Goal: Task Accomplishment & Management: Manage account settings

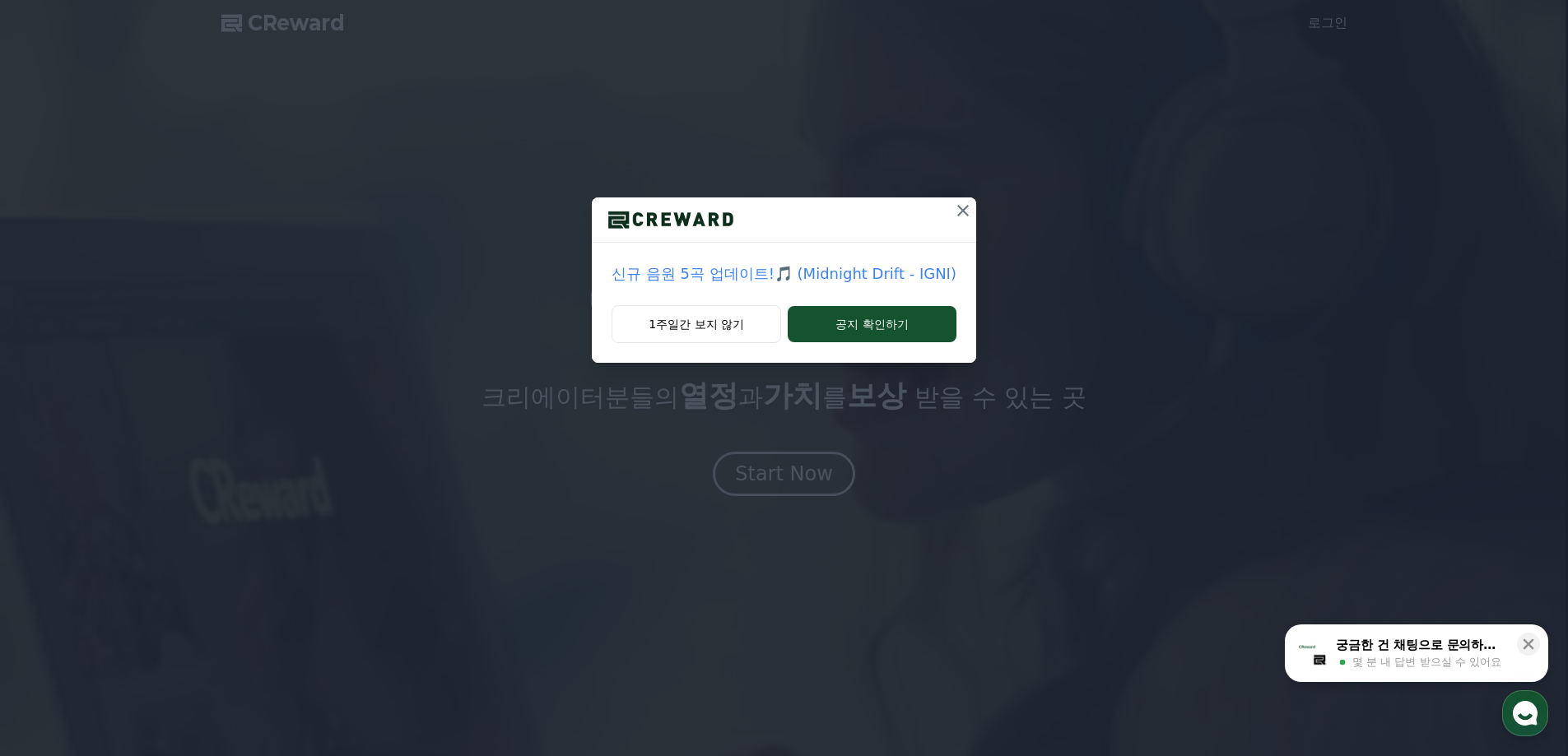
click at [963, 206] on icon at bounding box center [963, 210] width 20 height 20
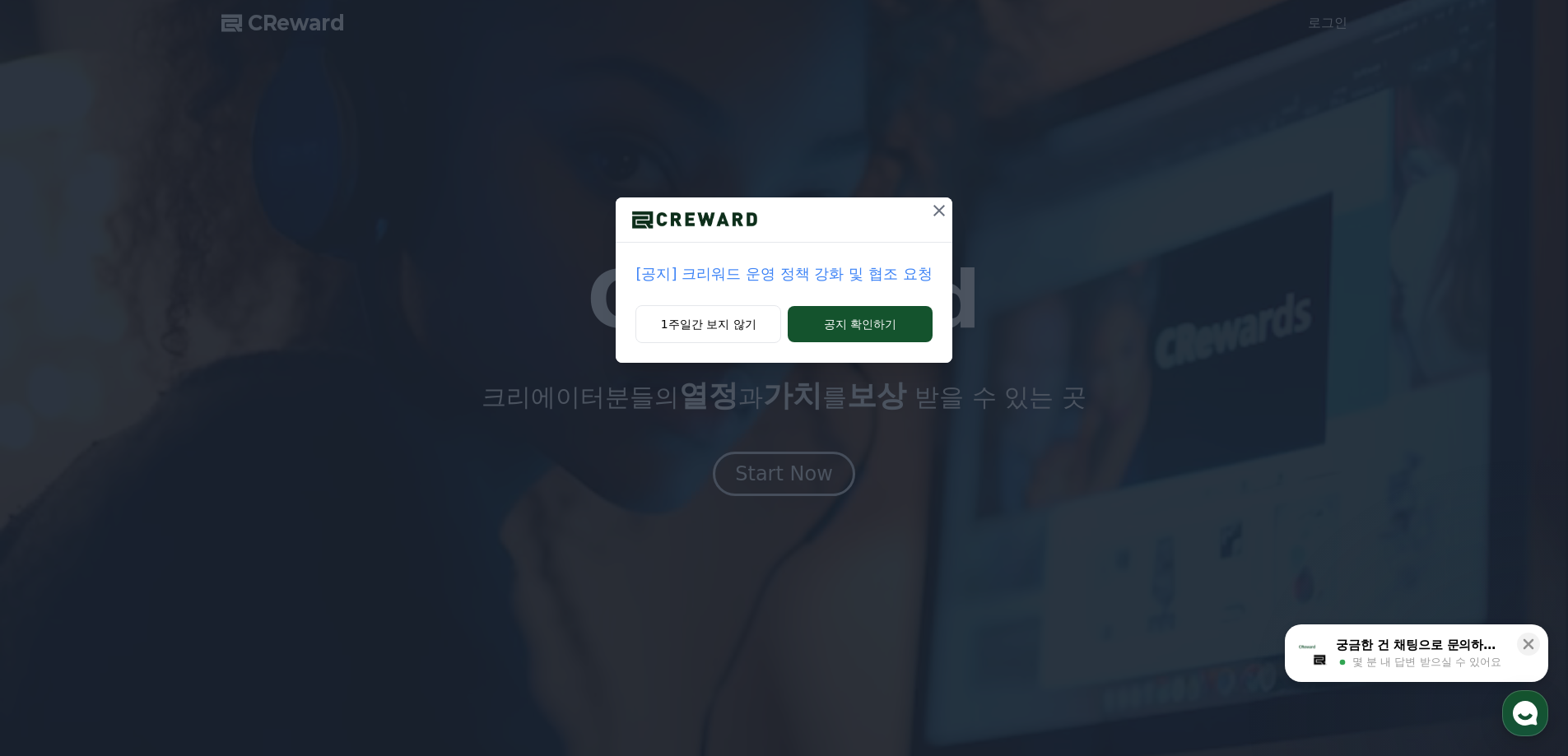
click at [939, 209] on icon at bounding box center [939, 210] width 20 height 20
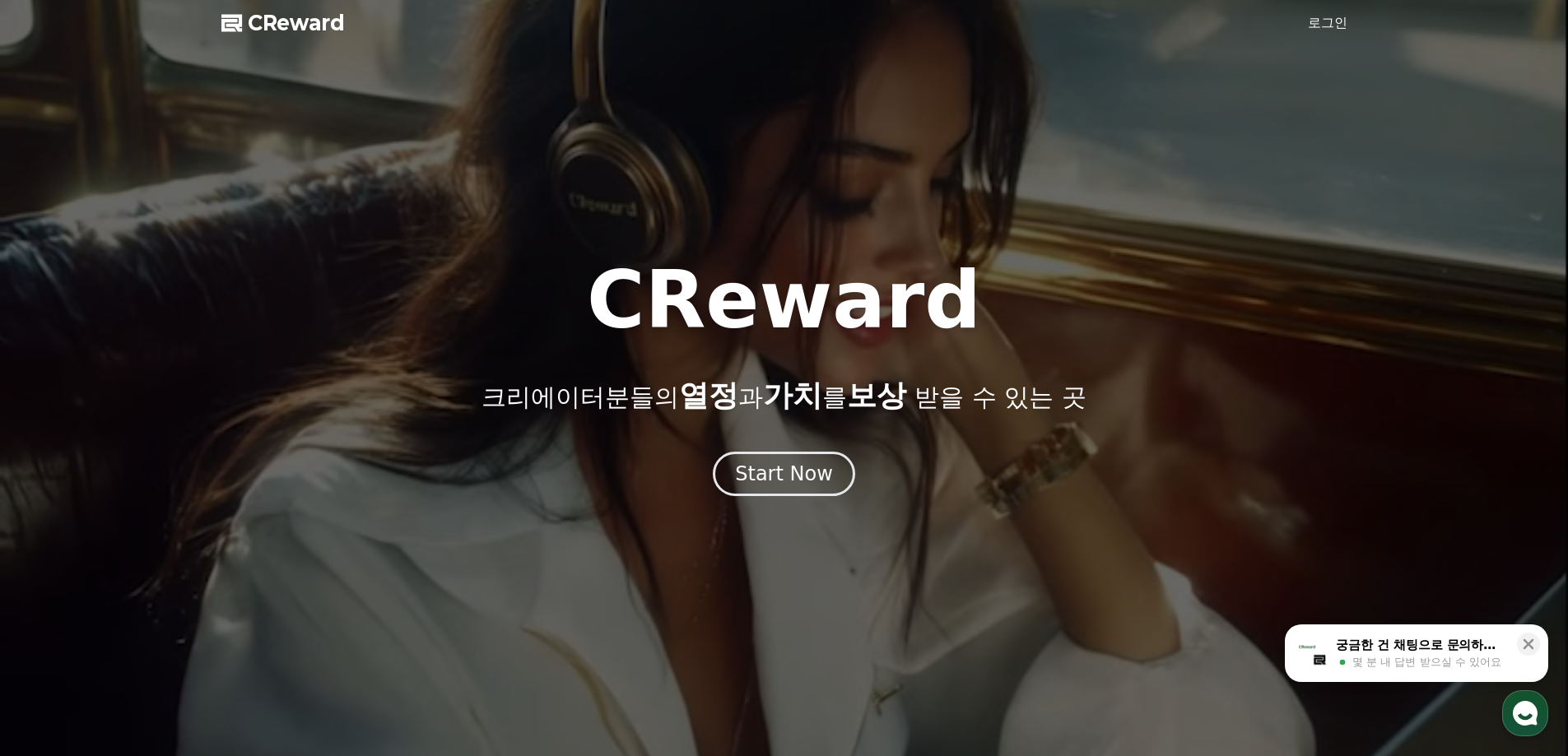
click at [1335, 19] on link "로그인" at bounding box center [1327, 22] width 39 height 20
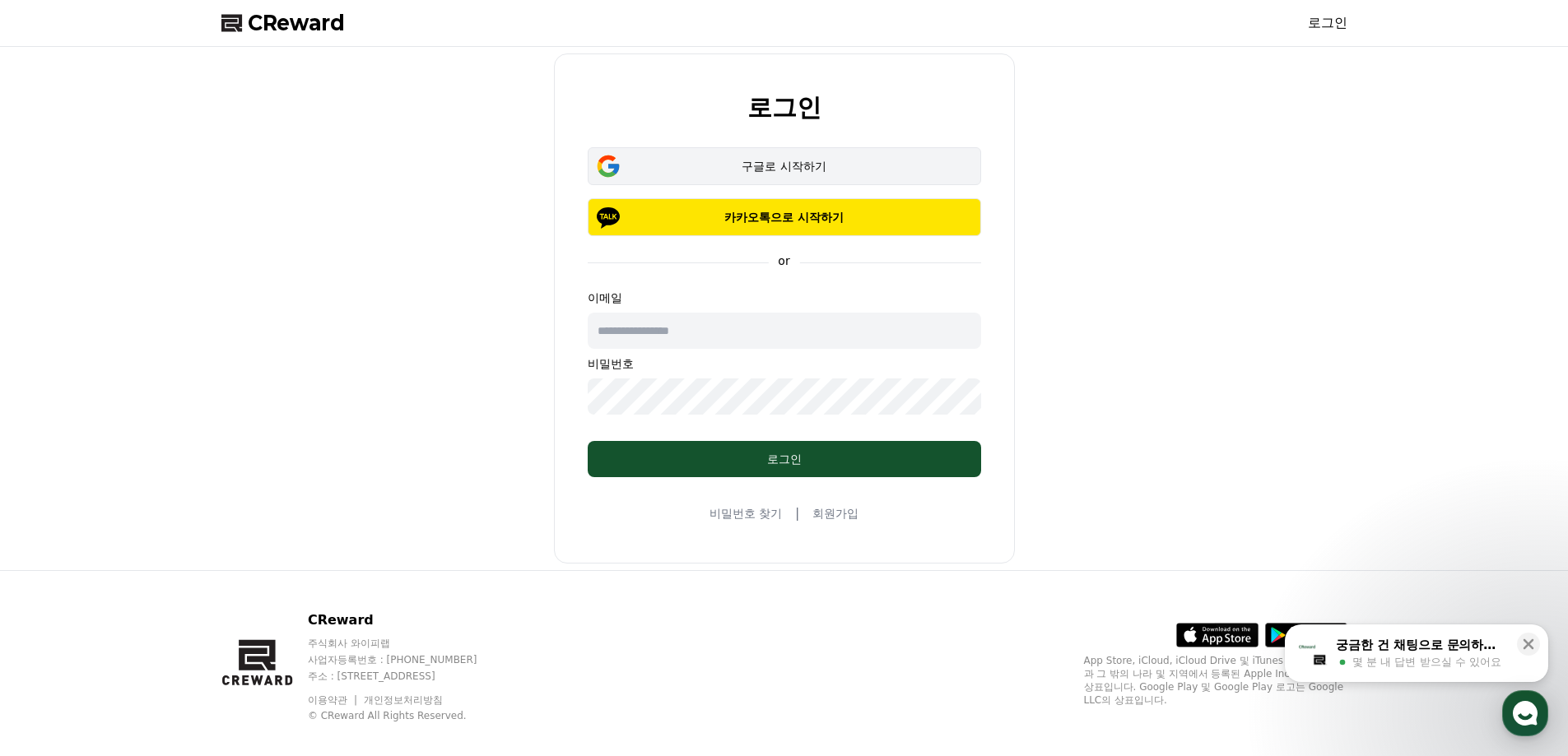
click at [822, 163] on div "구글로 시작하기" at bounding box center [784, 166] width 345 height 17
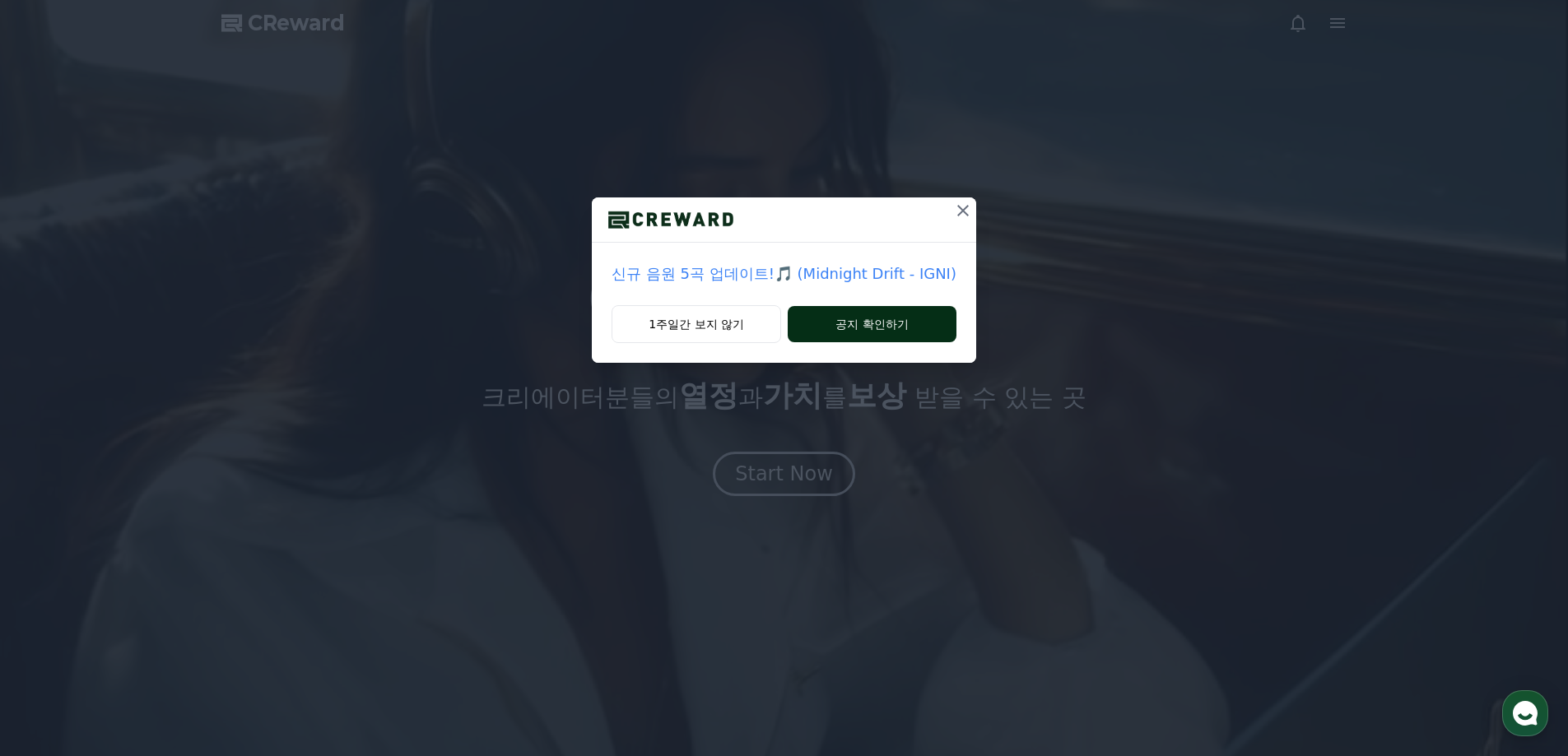
click at [891, 310] on button "공지 확인하기" at bounding box center [872, 324] width 168 height 36
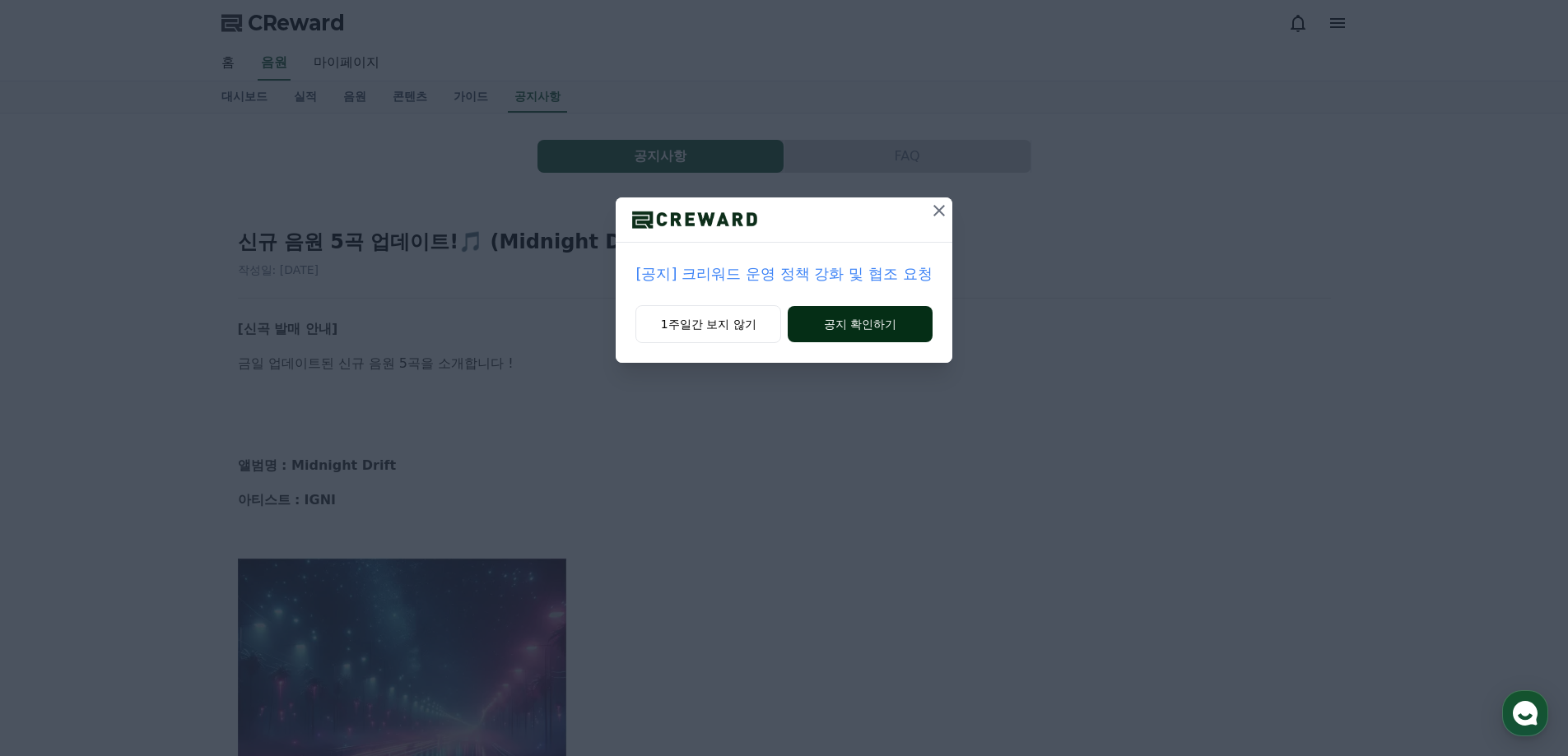
click at [874, 328] on button "공지 확인하기" at bounding box center [859, 324] width 144 height 36
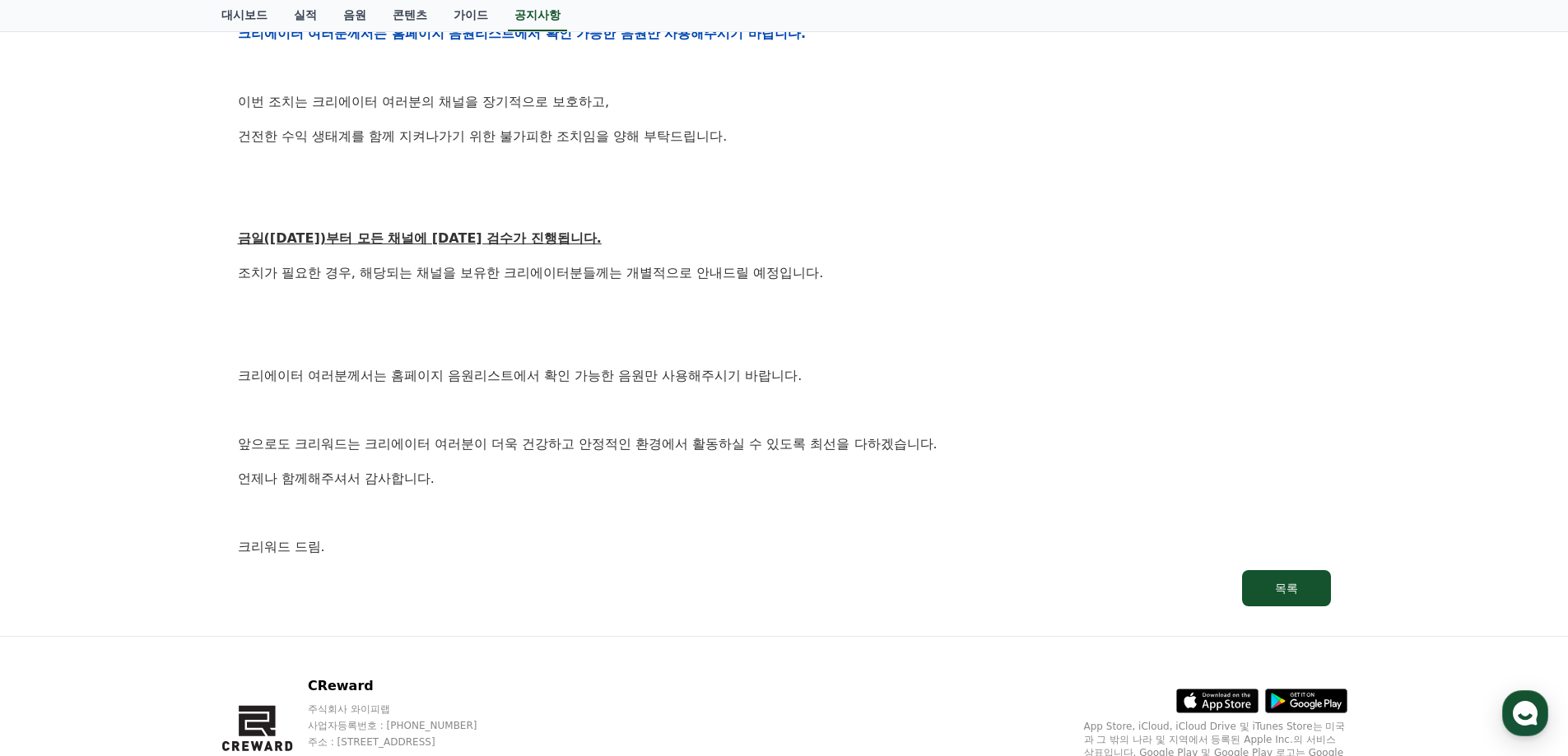
scroll to position [412, 0]
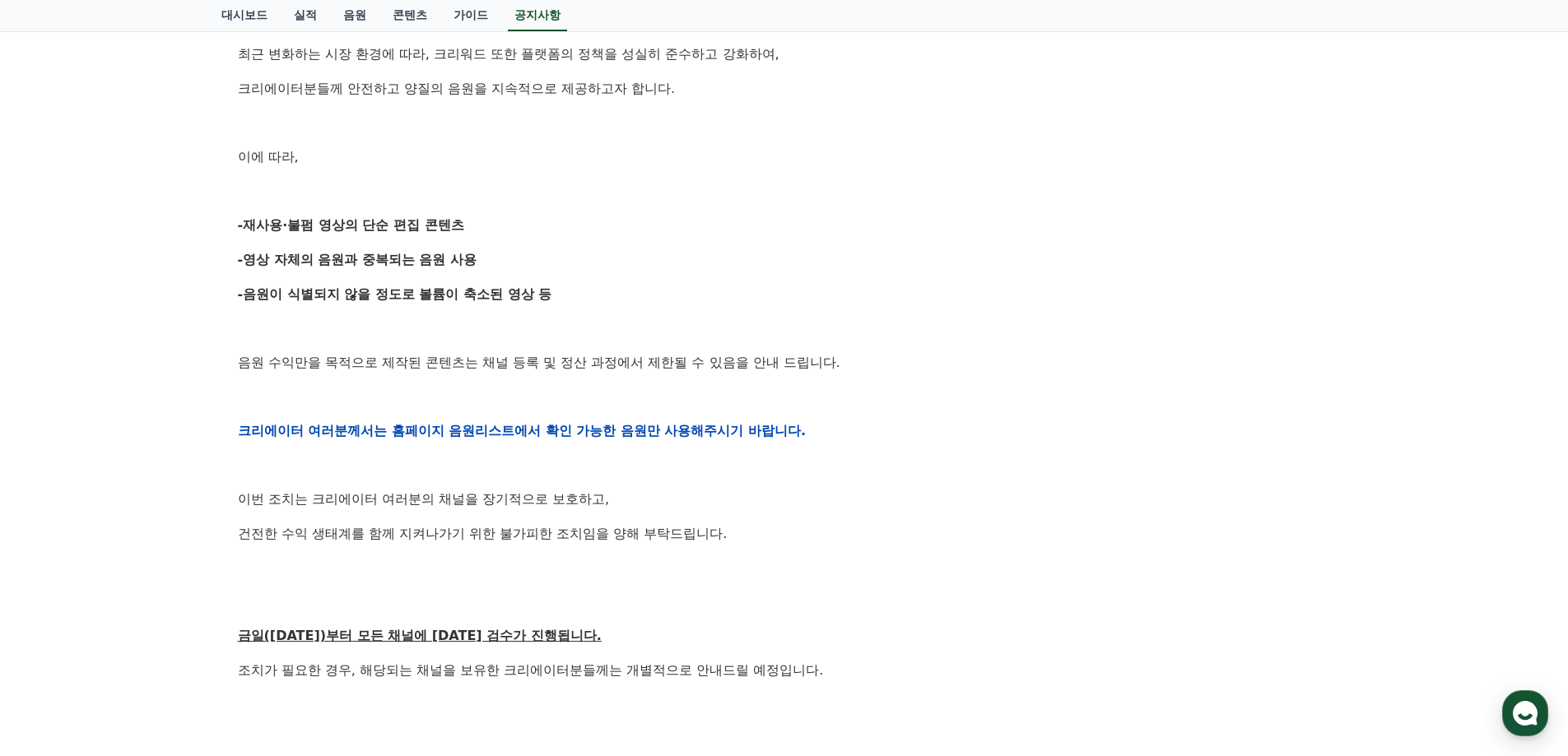
click at [1155, 392] on p at bounding box center [784, 397] width 1093 height 22
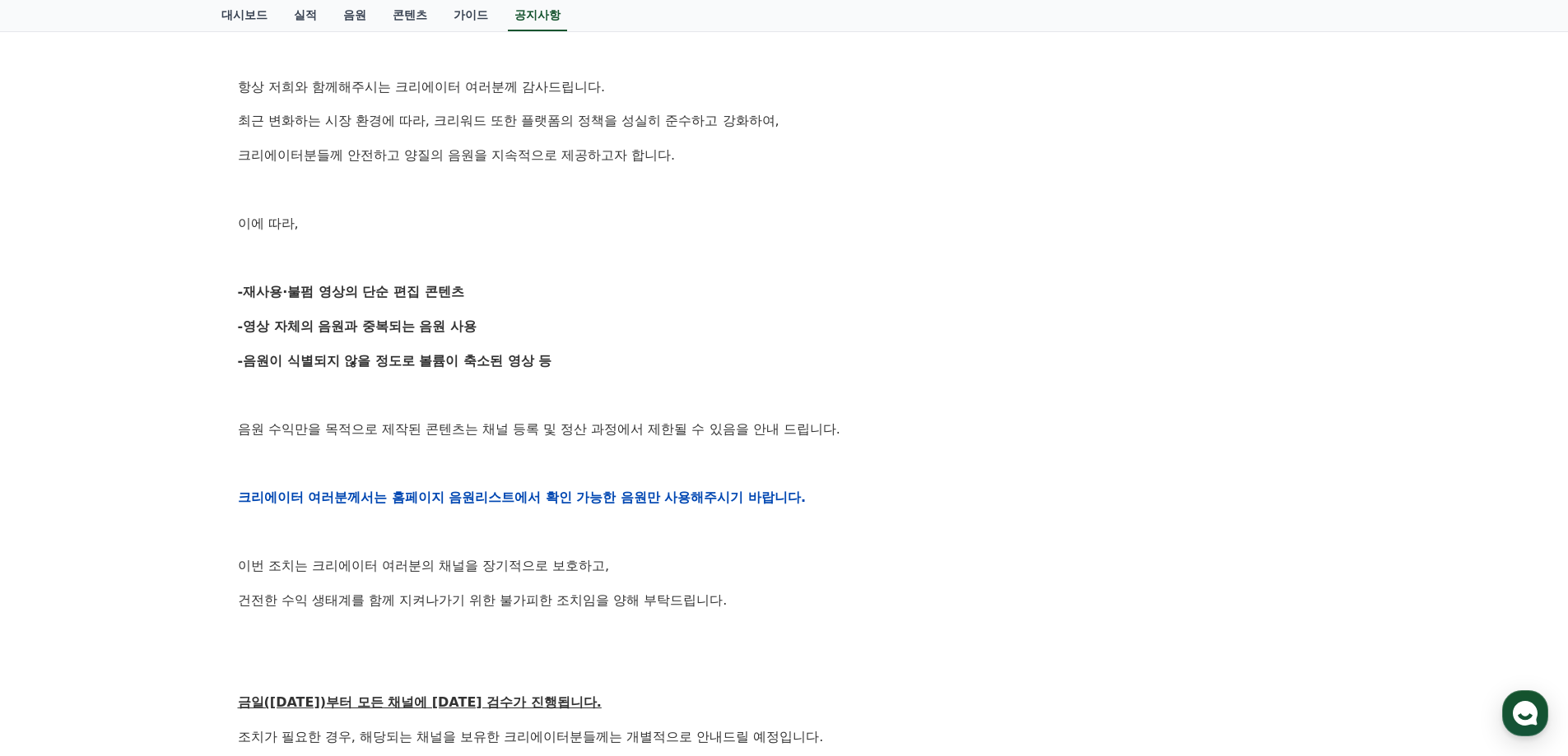
scroll to position [0, 0]
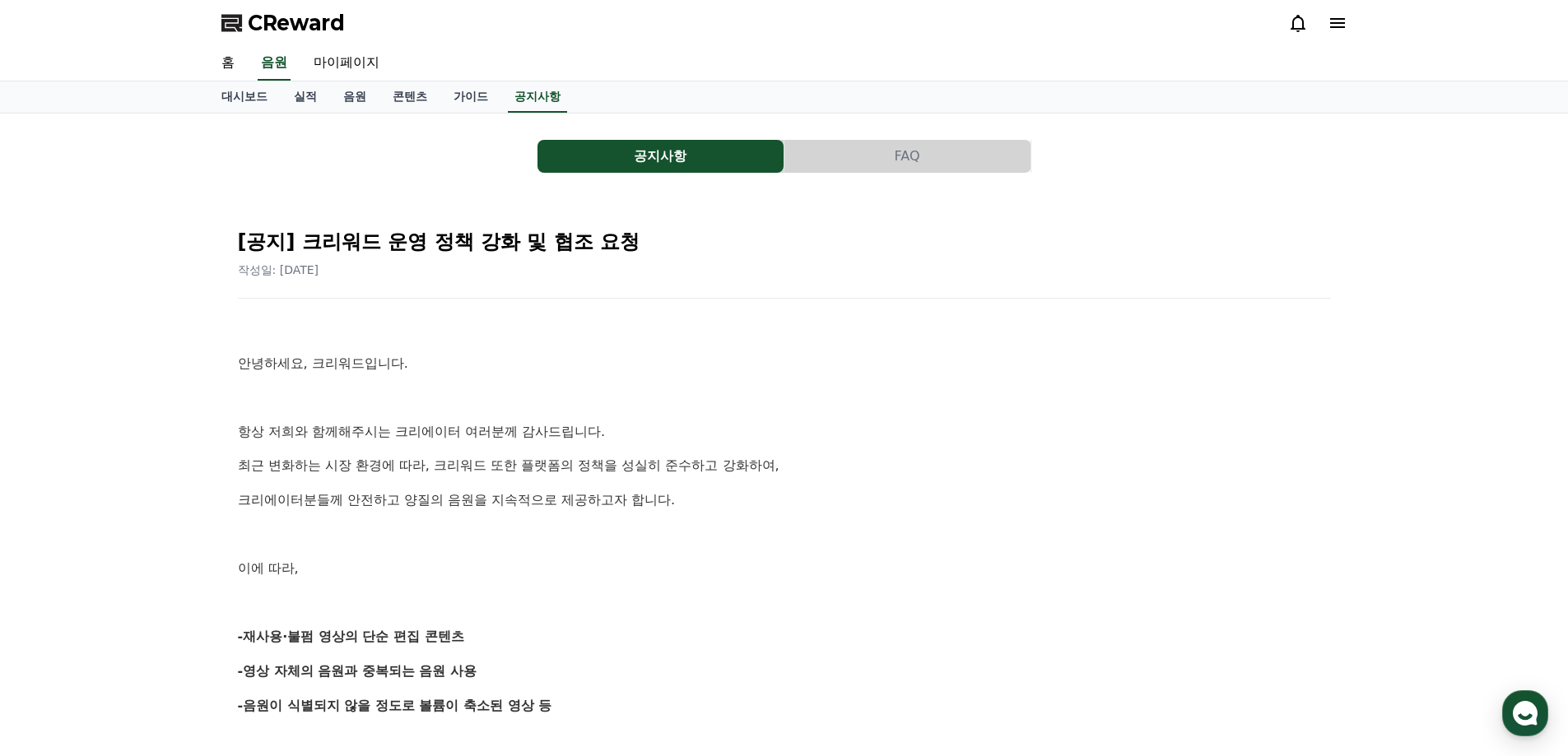
click at [291, 25] on span "CReward" at bounding box center [295, 22] width 97 height 26
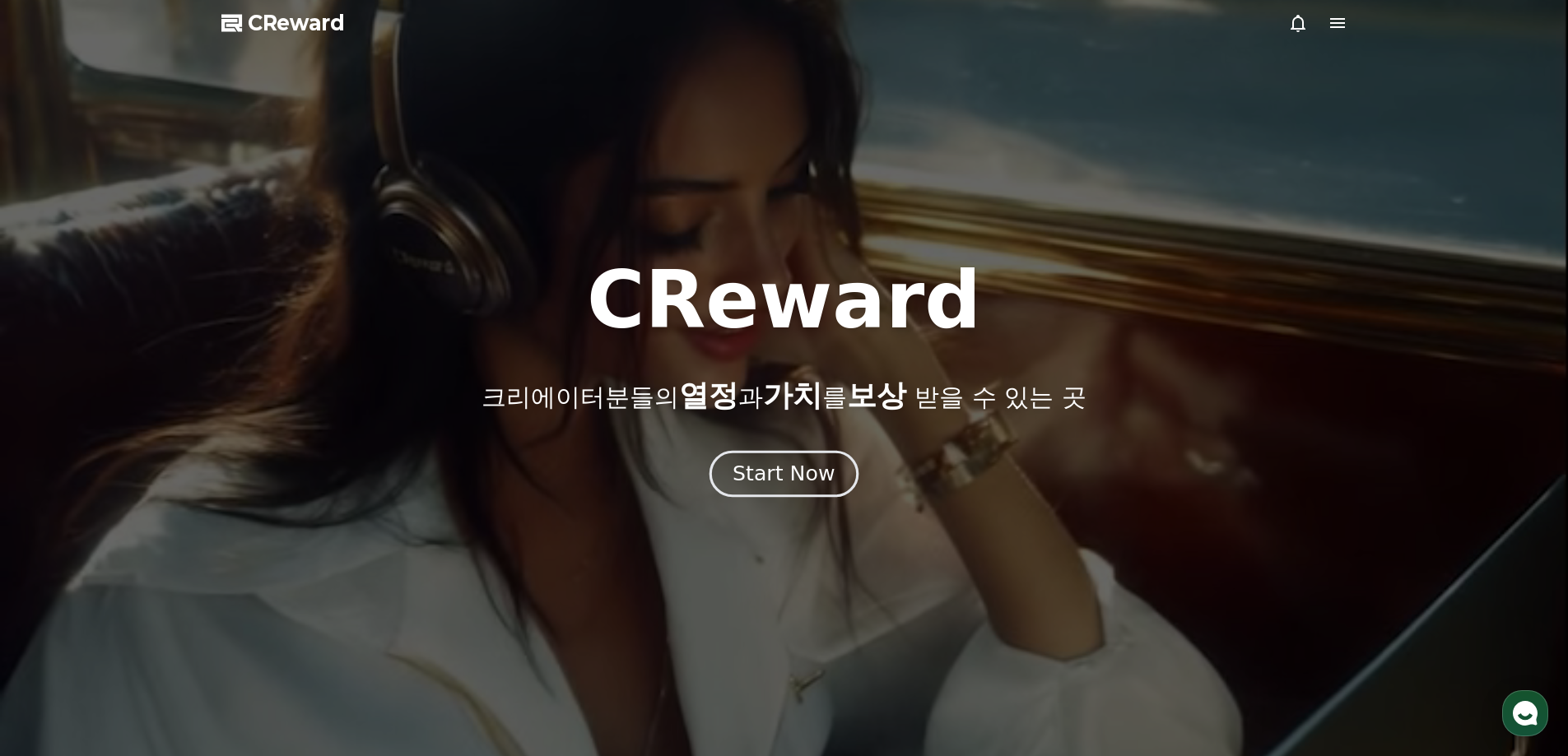
click at [817, 479] on div "Start Now" at bounding box center [784, 473] width 102 height 28
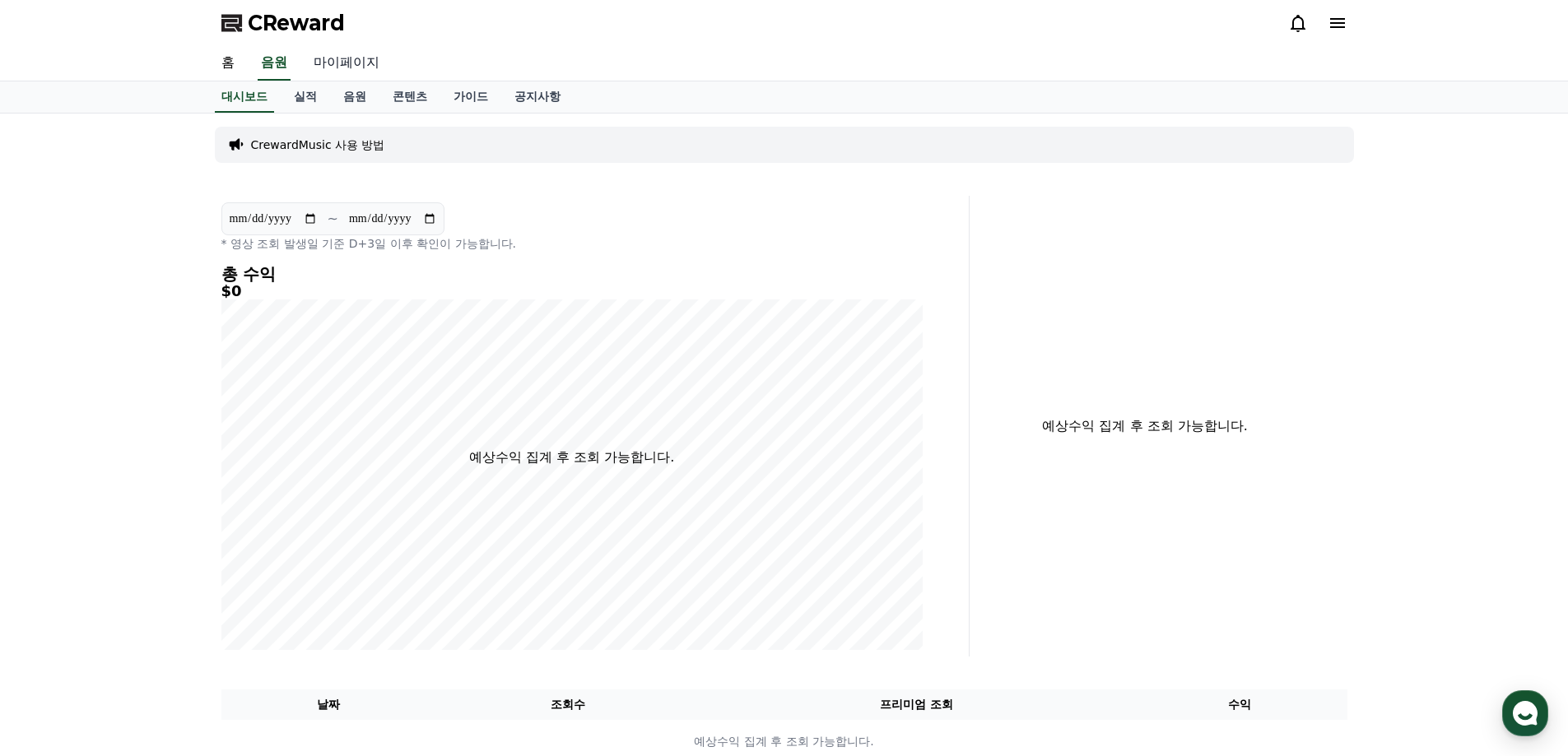
click at [370, 55] on link "마이페이지" at bounding box center [346, 63] width 92 height 34
select select "**********"
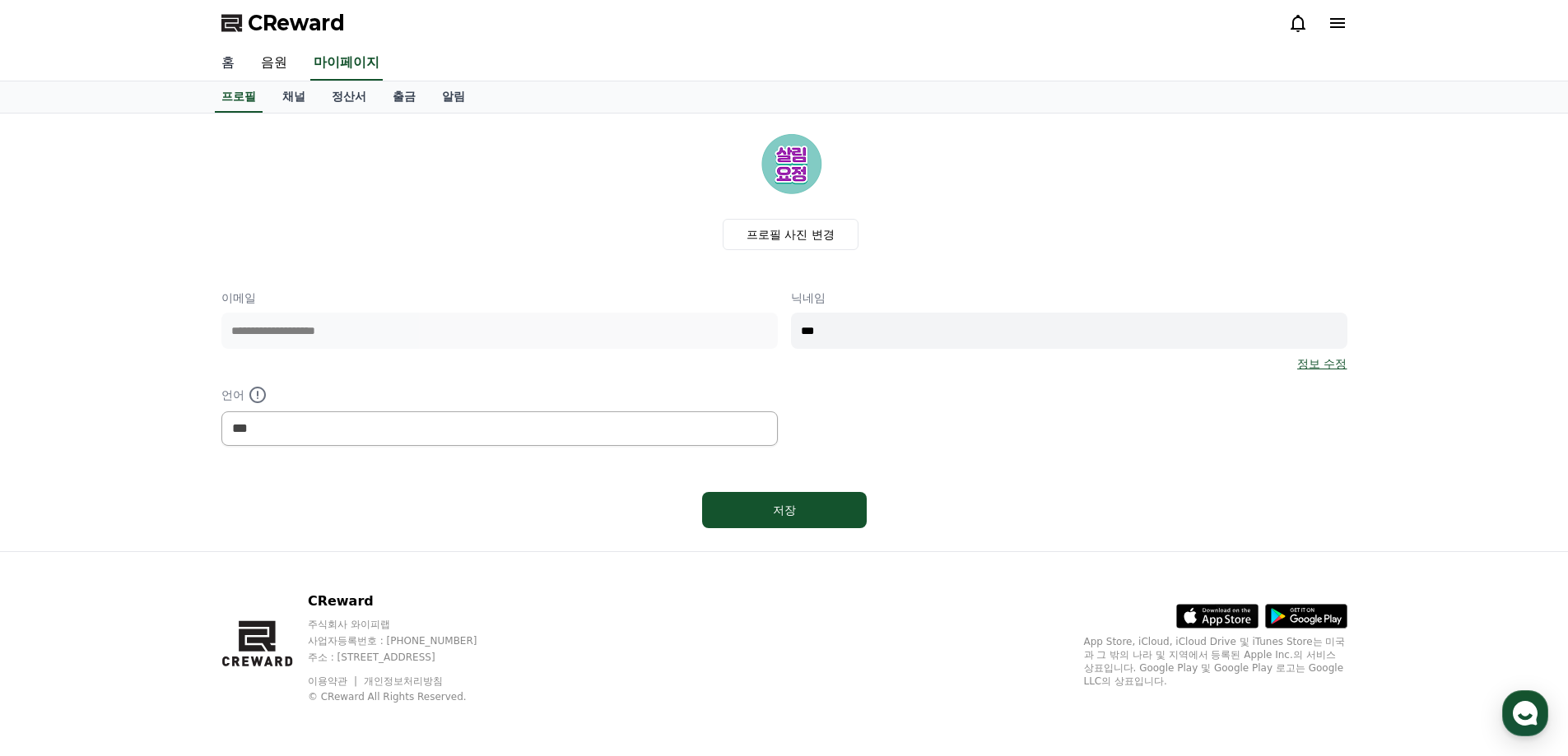
click at [226, 62] on link "홈" at bounding box center [228, 63] width 39 height 34
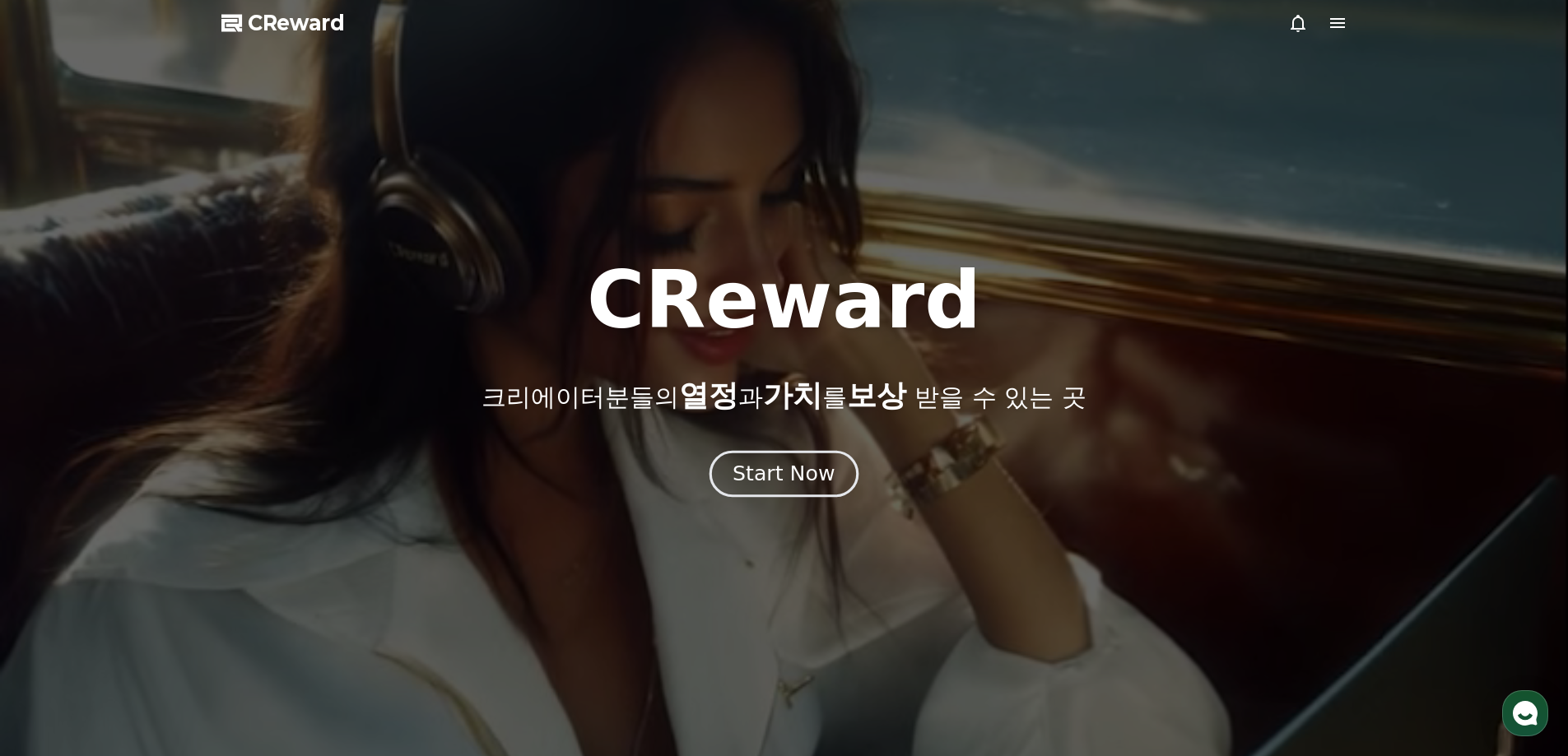
click at [814, 475] on div "Start Now" at bounding box center [784, 473] width 102 height 28
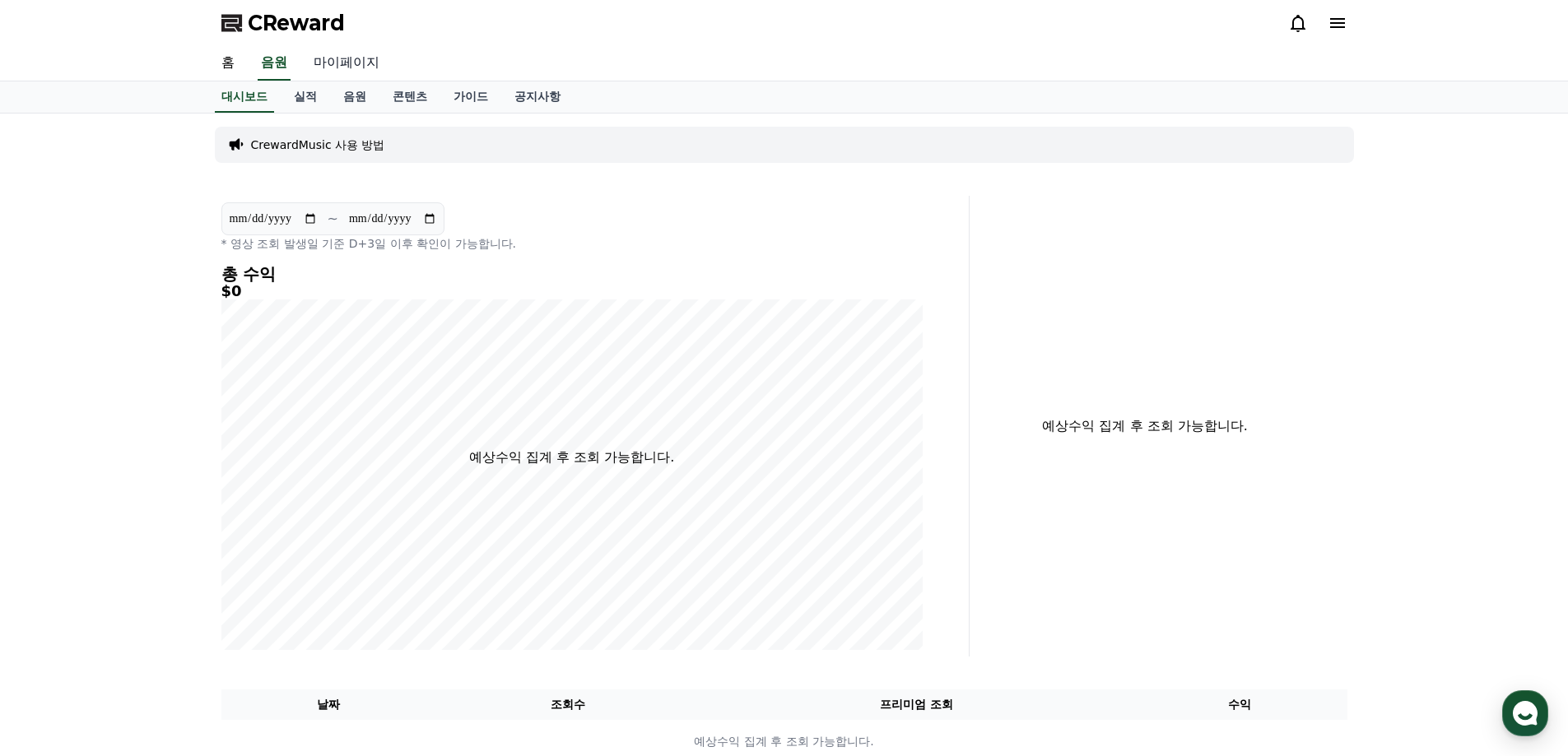
click at [362, 61] on link "마이페이지" at bounding box center [346, 63] width 92 height 34
select select "**********"
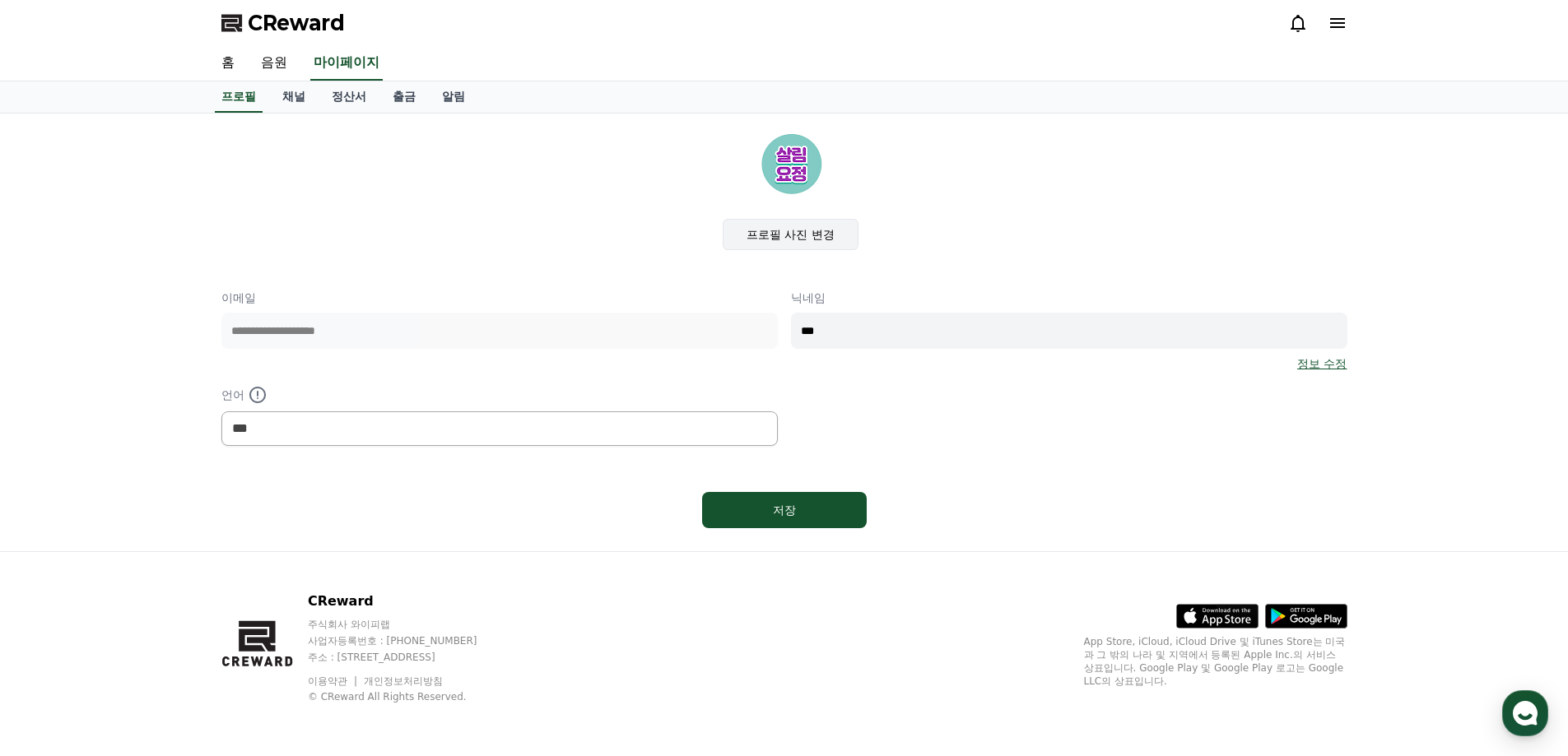
click at [798, 242] on label "프로필 사진 변경" at bounding box center [790, 235] width 136 height 31
click at [0, 0] on input "프로필 사진 변경" at bounding box center [0, 0] width 0 height 0
click at [811, 237] on label "프로필 사진 변경" at bounding box center [790, 235] width 136 height 31
click at [0, 0] on input "프로필 사진 변경" at bounding box center [0, 0] width 0 height 0
click at [1012, 450] on div "**********" at bounding box center [784, 331] width 1126 height 408
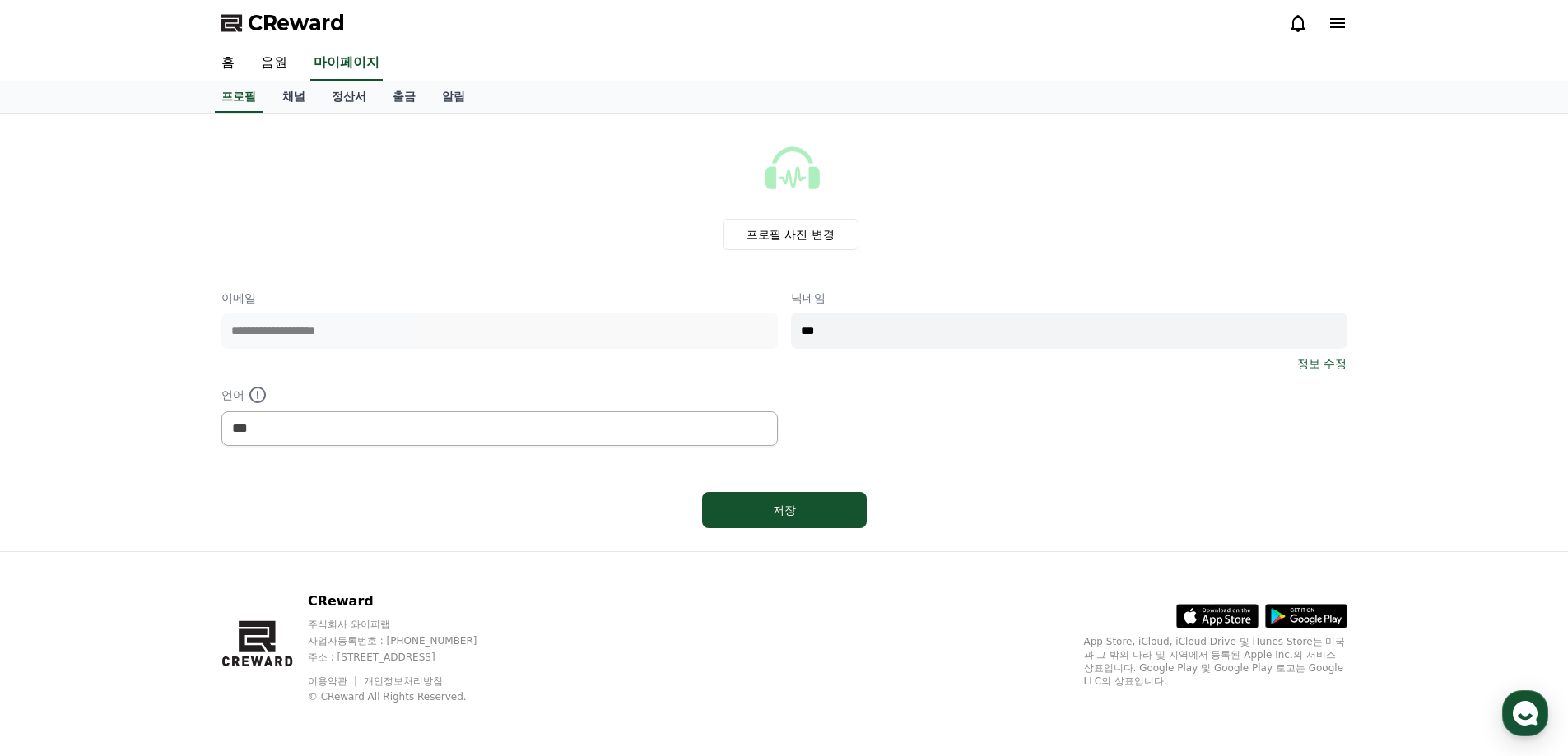
click at [941, 449] on div "**********" at bounding box center [784, 331] width 1126 height 408
click at [810, 518] on button "저장" at bounding box center [784, 510] width 164 height 36
select select "**********"
click at [288, 28] on span "CReward" at bounding box center [295, 22] width 97 height 26
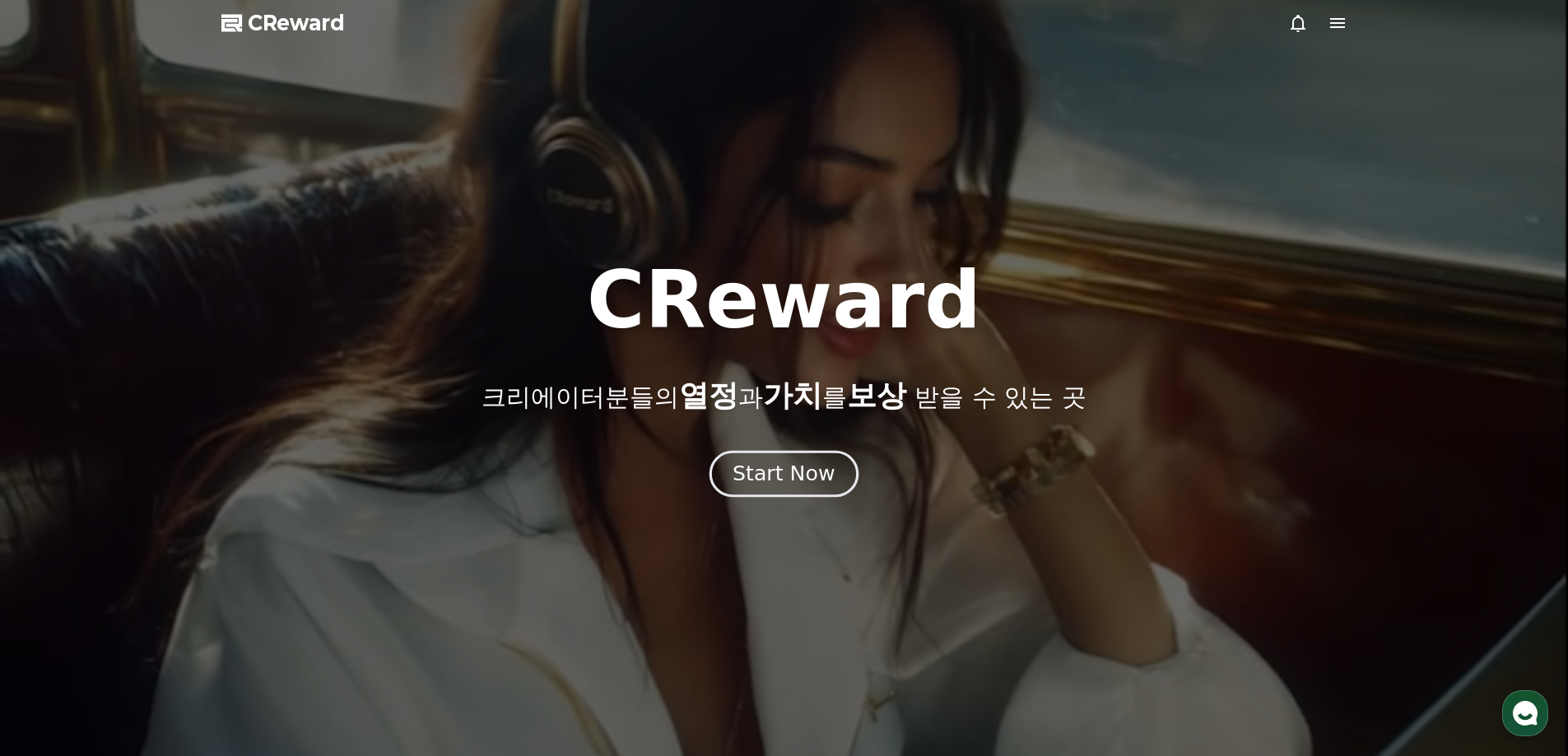
click at [805, 480] on div "Start Now" at bounding box center [784, 473] width 102 height 28
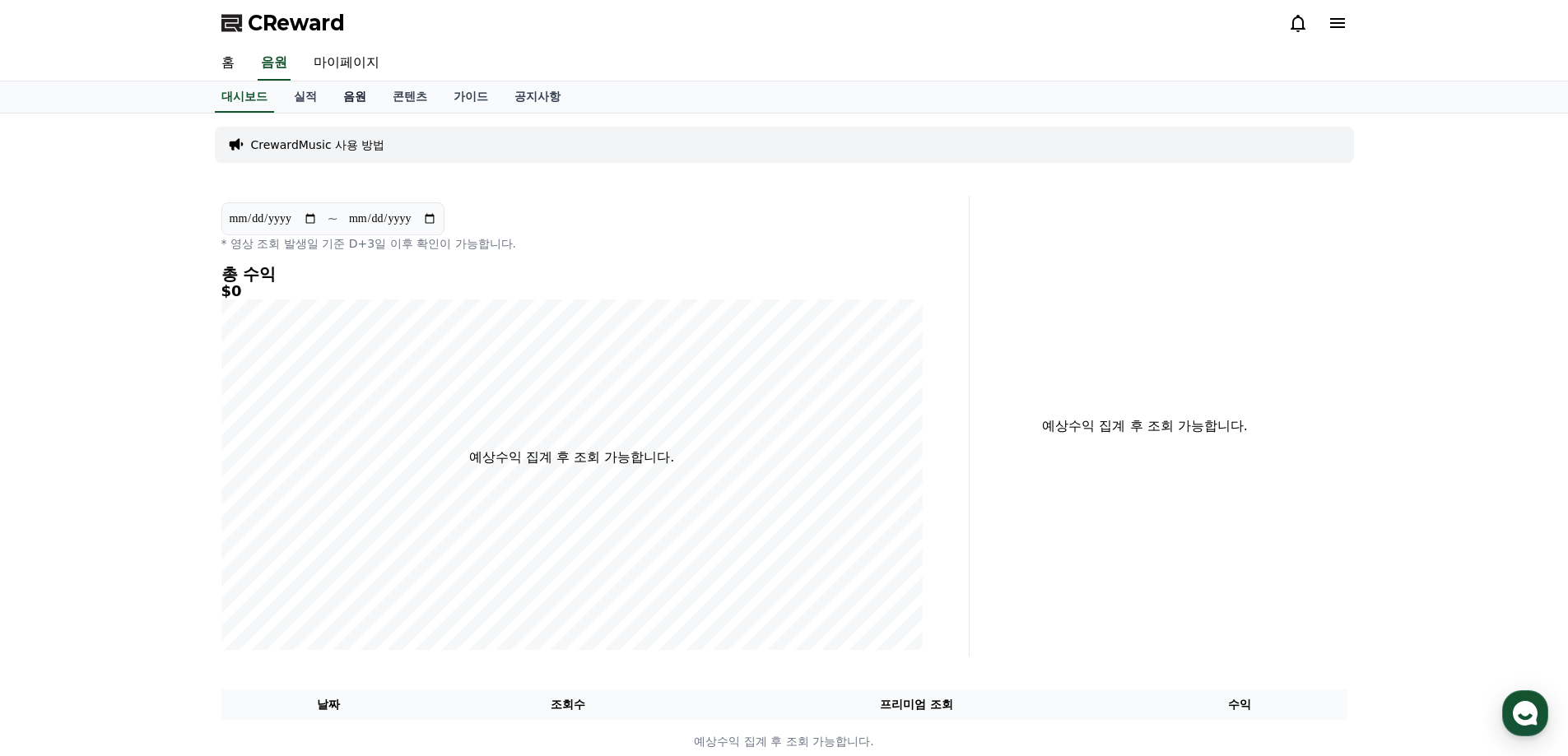
click at [357, 101] on link "음원" at bounding box center [354, 97] width 49 height 31
